Goal: Navigation & Orientation: Find specific page/section

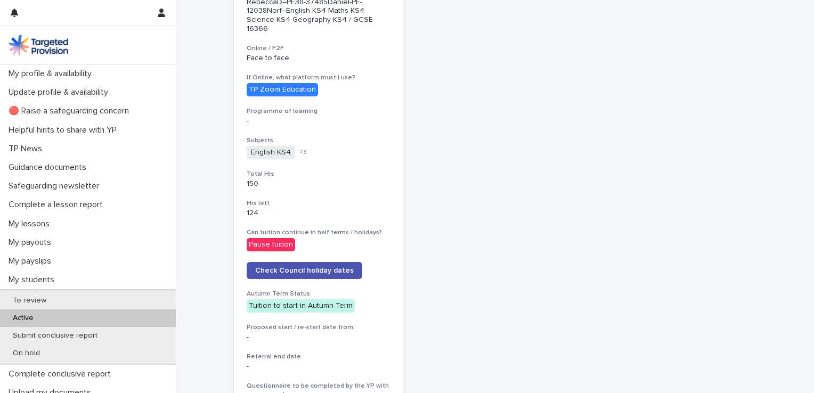
scroll to position [370, 0]
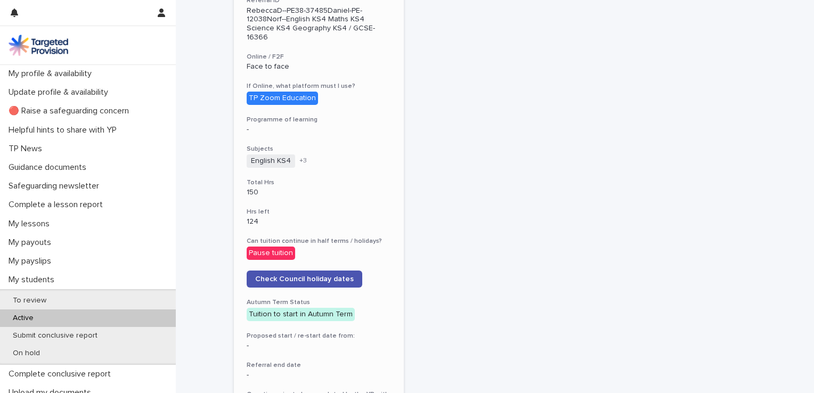
click at [300, 158] on span "+ 3" at bounding box center [303, 161] width 7 height 6
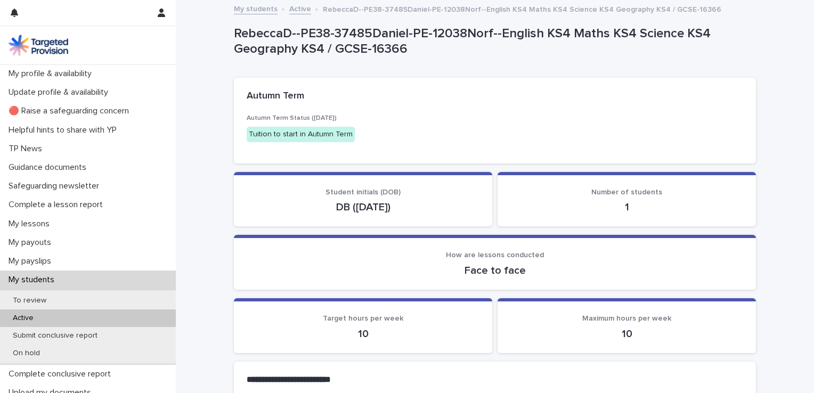
click at [29, 317] on p "Active" at bounding box center [23, 318] width 38 height 9
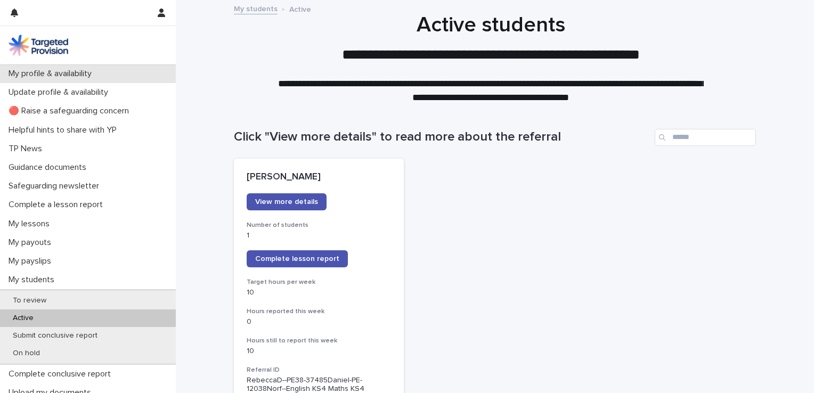
click at [75, 70] on p "My profile & availability" at bounding box center [52, 74] width 96 height 10
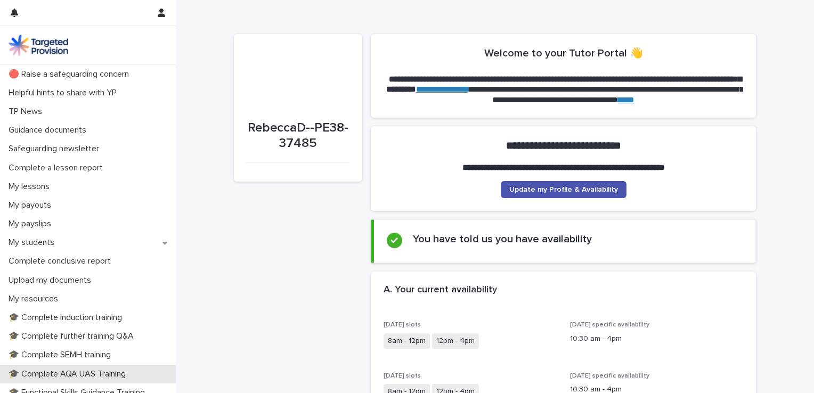
scroll to position [39, 0]
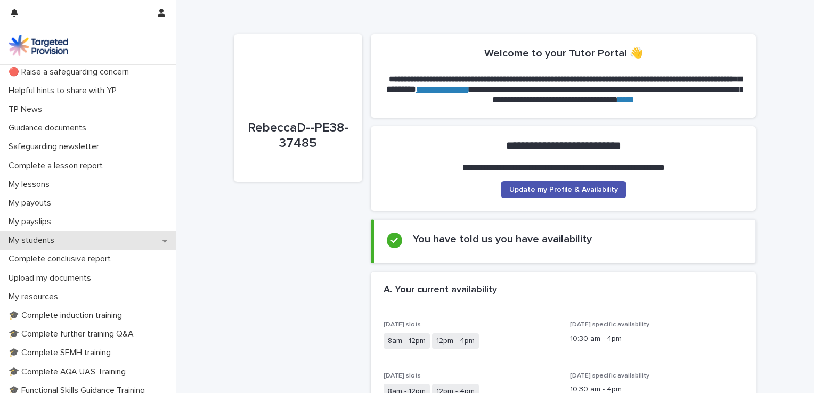
click at [51, 245] on p "My students" at bounding box center [33, 241] width 59 height 10
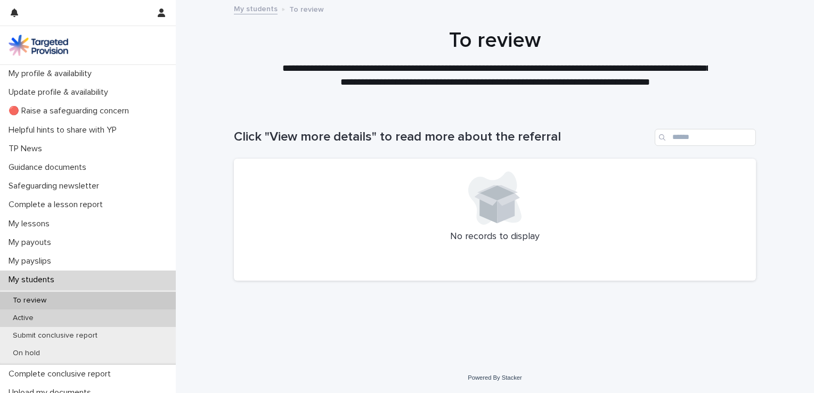
click at [30, 319] on p "Active" at bounding box center [23, 318] width 38 height 9
